Goal: Task Accomplishment & Management: Use online tool/utility

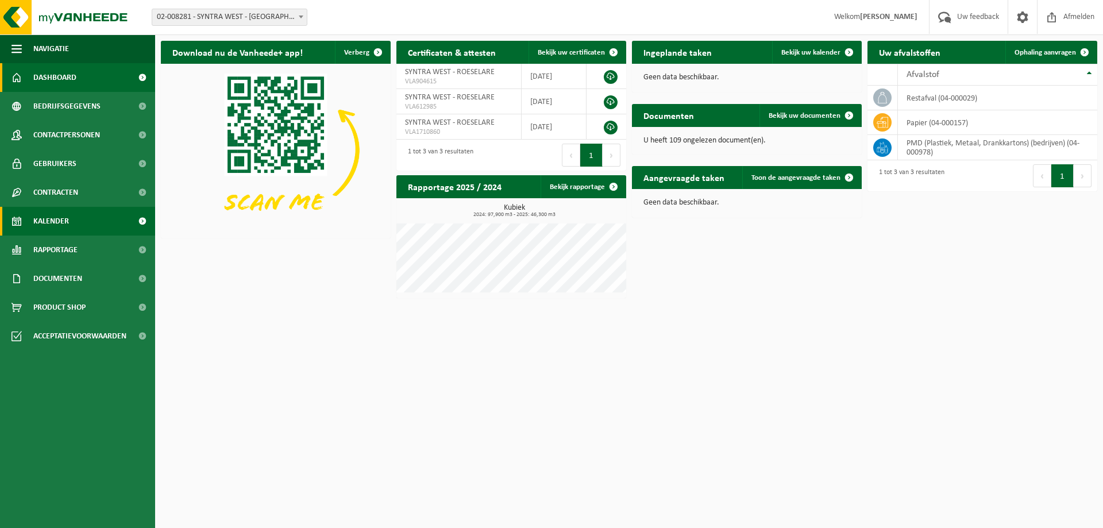
click at [51, 212] on span "Kalender" at bounding box center [51, 221] width 36 height 29
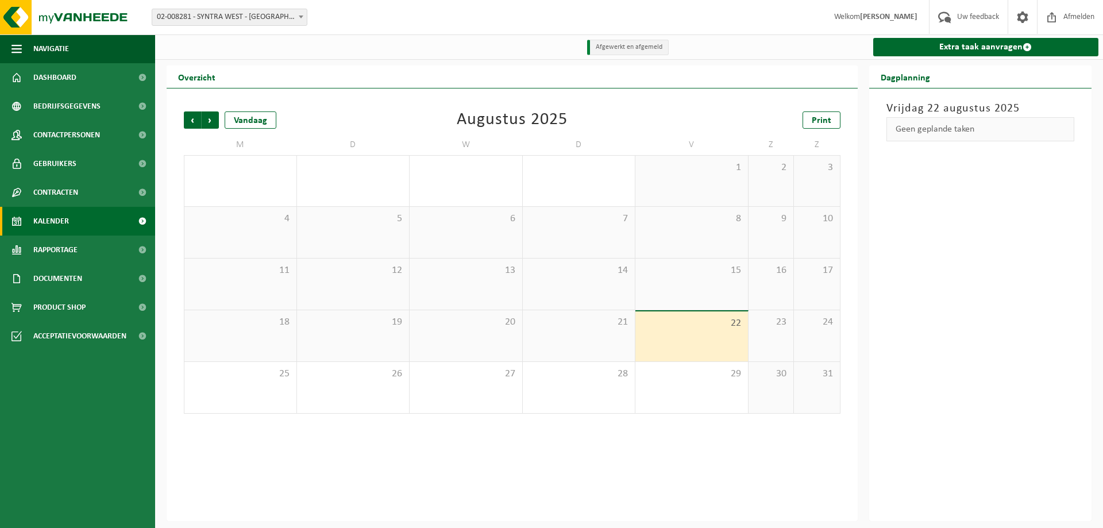
click at [970, 45] on link "Extra taak aanvragen" at bounding box center [986, 47] width 226 height 18
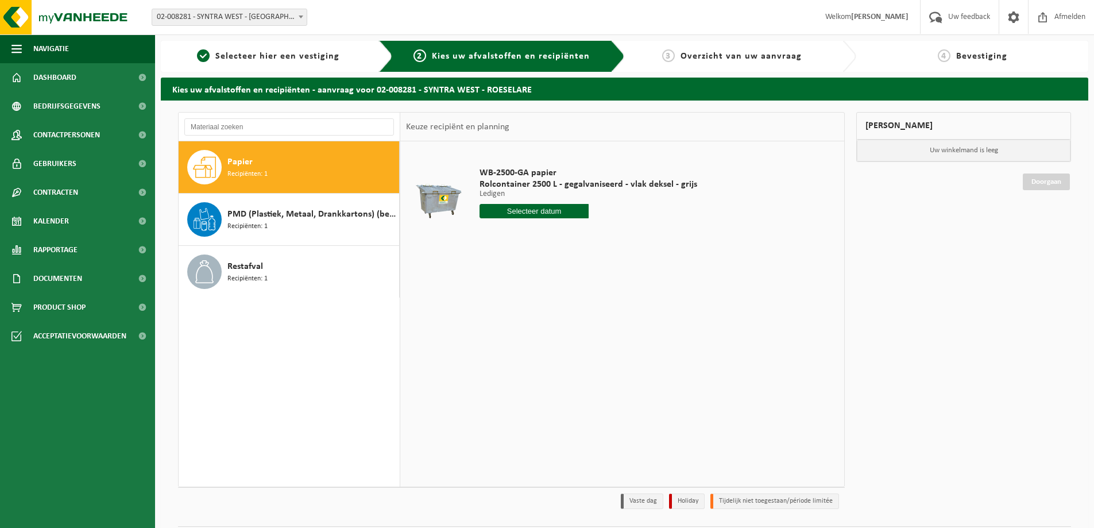
drag, startPoint x: 298, startPoint y: 208, endPoint x: 457, endPoint y: 282, distance: 175.5
click at [298, 208] on span "PMD (Plastiek, Metaal, Drankkartons) (bedrijven)" at bounding box center [311, 214] width 169 height 14
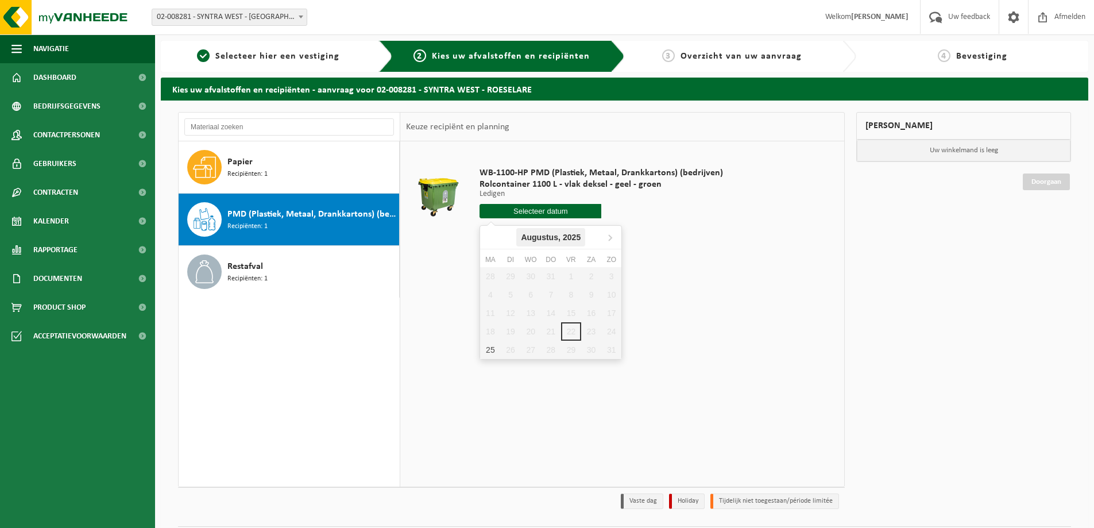
drag, startPoint x: 565, startPoint y: 214, endPoint x: 542, endPoint y: 236, distance: 32.1
click at [565, 214] on input "text" at bounding box center [541, 211] width 122 height 14
click at [492, 348] on div "25" at bounding box center [490, 350] width 20 height 18
type input "Van 2025-08-25"
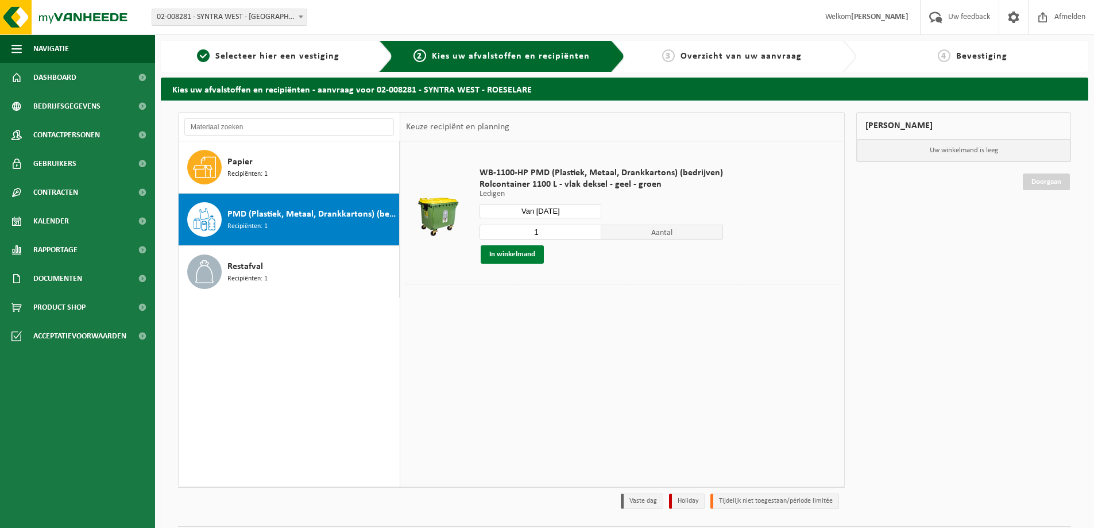
click at [511, 252] on button "In winkelmand" at bounding box center [512, 254] width 63 height 18
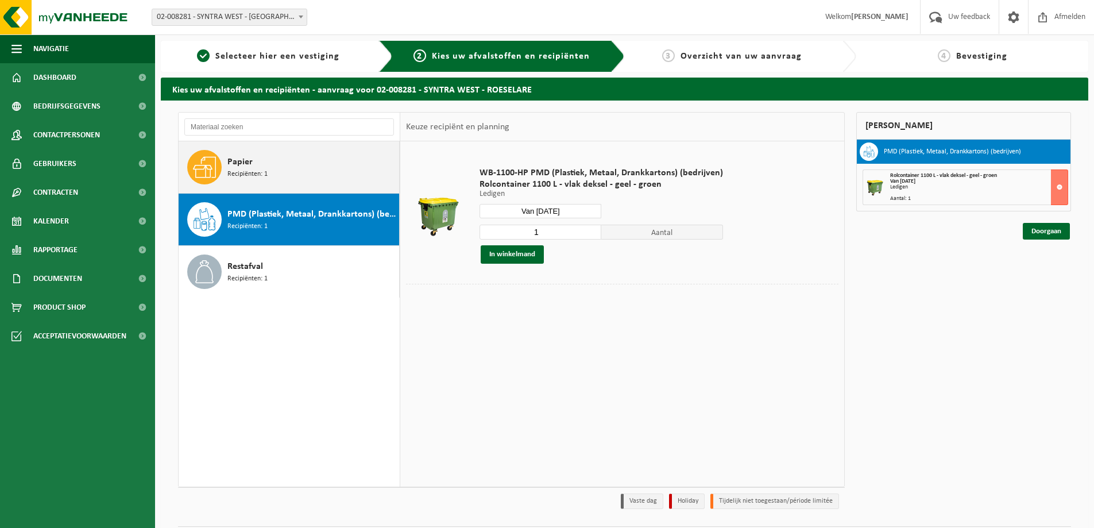
click at [245, 164] on span "Papier" at bounding box center [239, 162] width 25 height 14
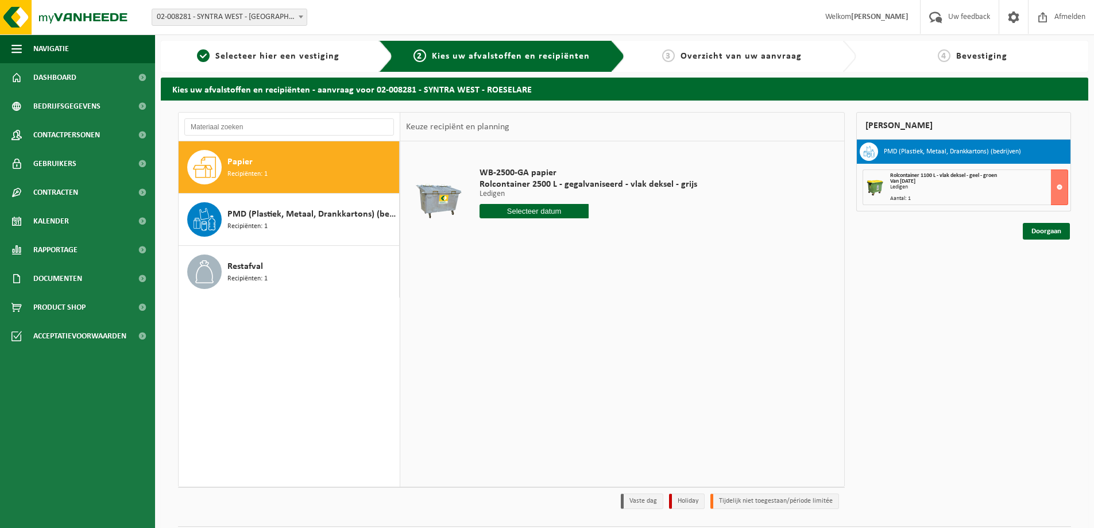
click at [531, 212] on input "text" at bounding box center [534, 211] width 109 height 14
click at [489, 348] on div "25" at bounding box center [490, 350] width 20 height 18
type input "Van 2025-08-25"
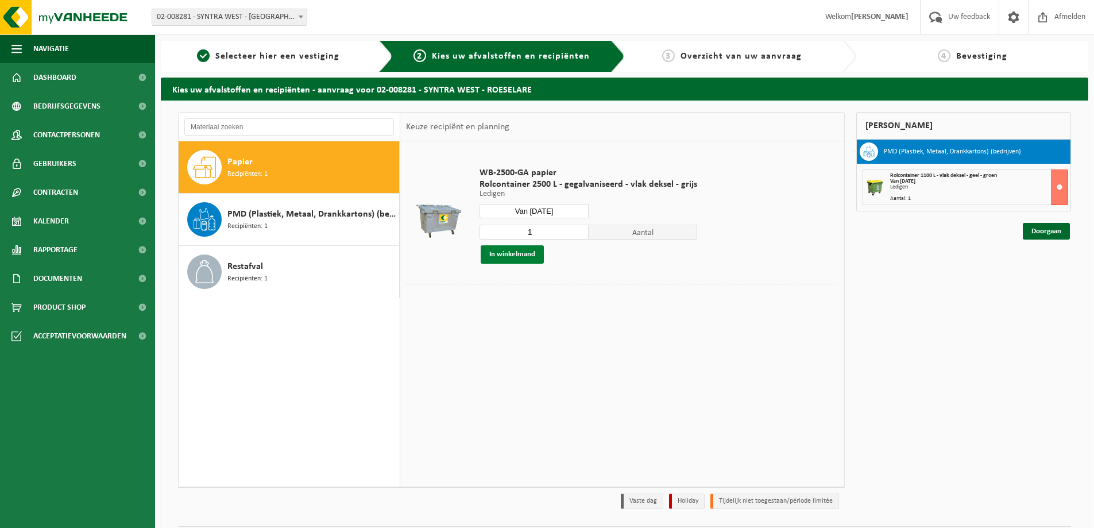
click at [513, 254] on button "In winkelmand" at bounding box center [512, 254] width 63 height 18
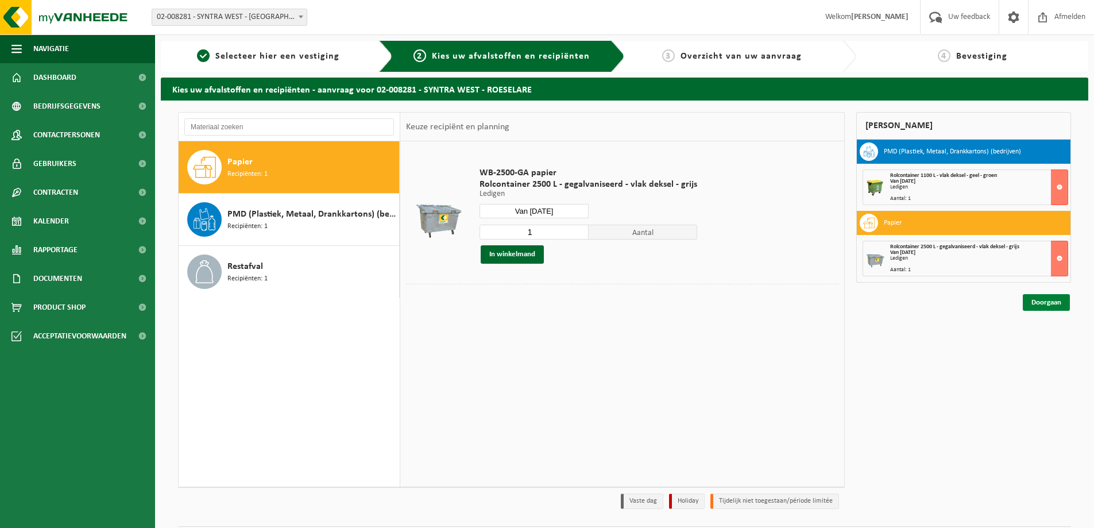
click at [1050, 298] on link "Doorgaan" at bounding box center [1046, 302] width 47 height 17
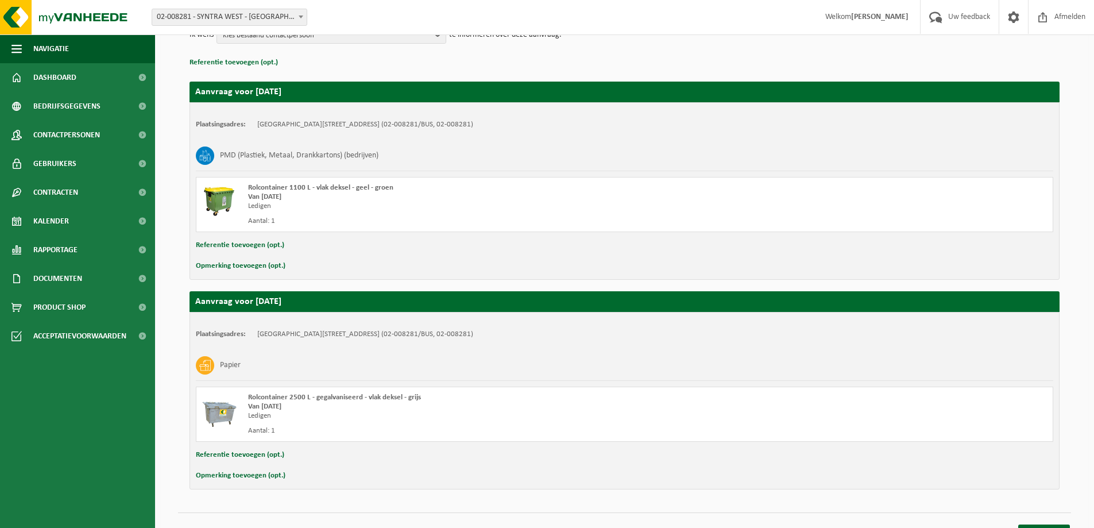
scroll to position [175, 0]
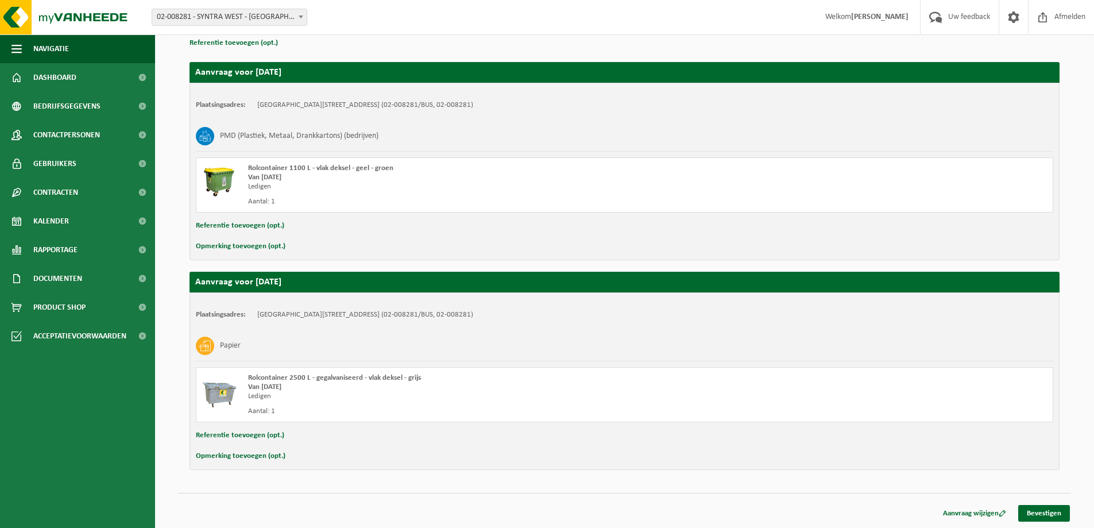
drag, startPoint x: 1043, startPoint y: 508, endPoint x: 1014, endPoint y: 486, distance: 36.4
click at [1044, 508] on link "Bevestigen" at bounding box center [1044, 513] width 52 height 17
